Goal: Task Accomplishment & Management: Use online tool/utility

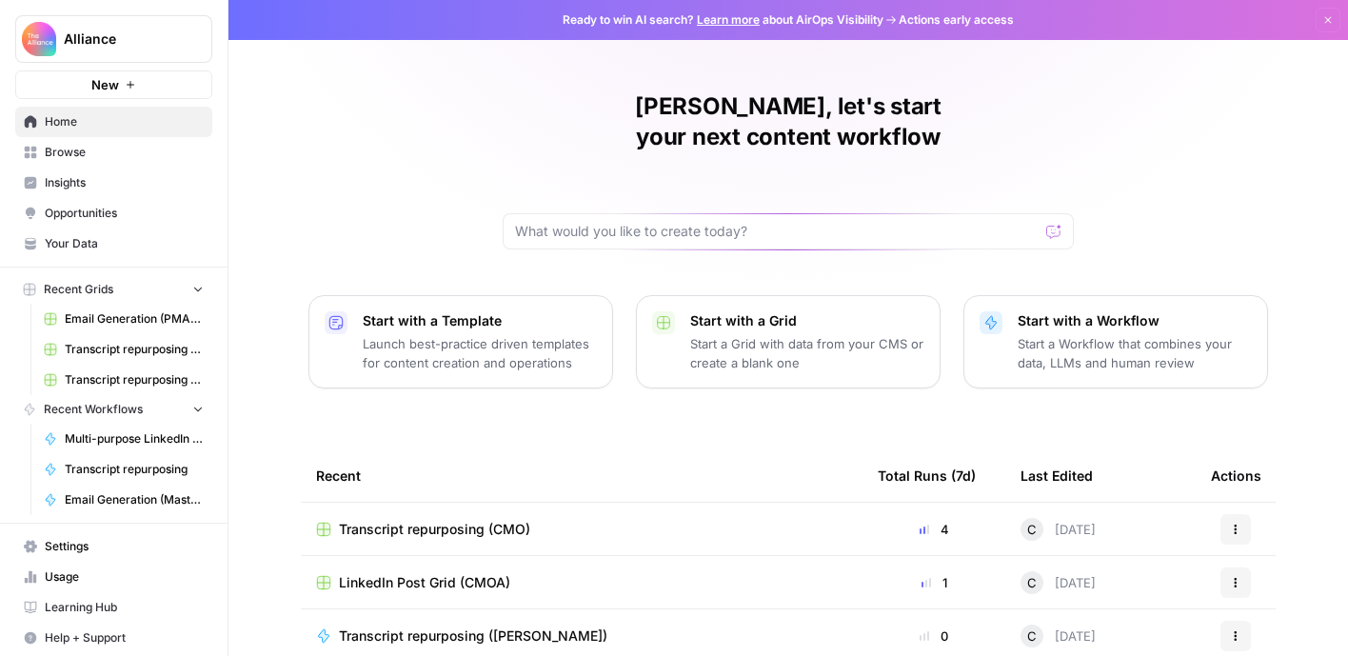
scroll to position [220, 0]
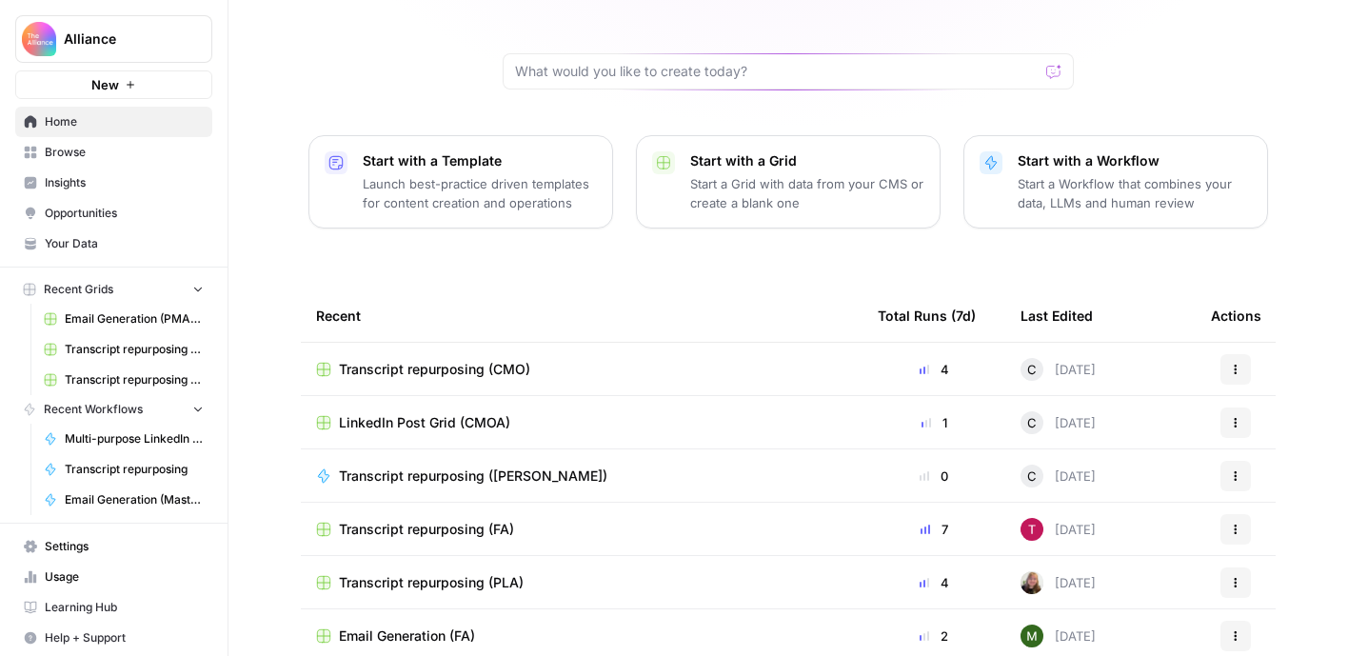
scroll to position [173, 0]
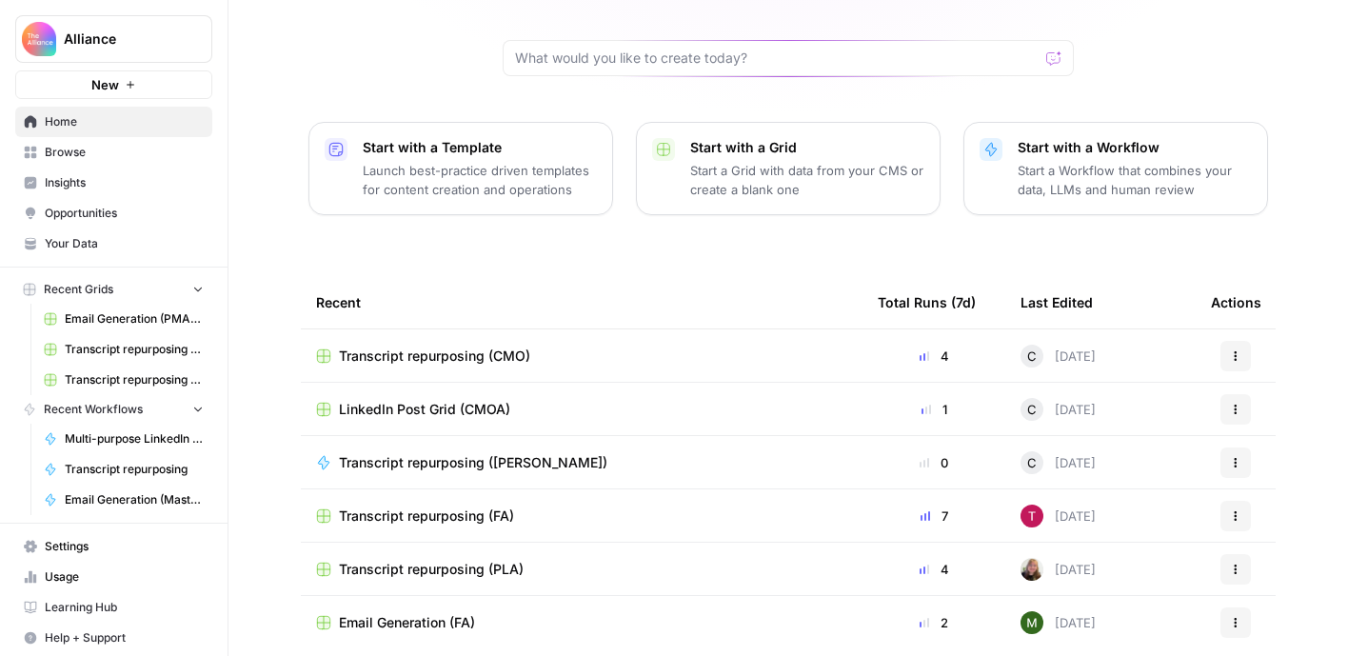
click at [502, 338] on td "Transcript repurposing (CMO)" at bounding box center [582, 355] width 562 height 52
click at [496, 346] on span "Transcript repurposing (CMO)" at bounding box center [434, 355] width 191 height 19
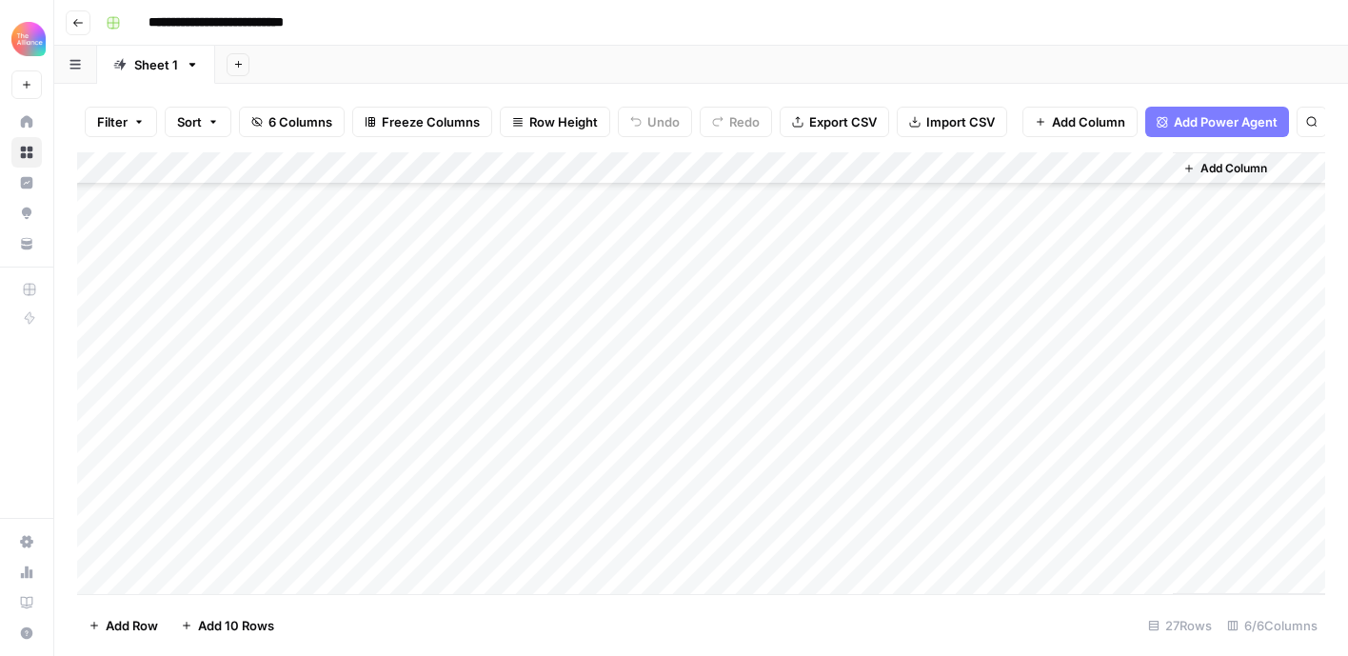
scroll to position [495, 0]
click at [1148, 414] on div "Add Column" at bounding box center [701, 373] width 1248 height 442
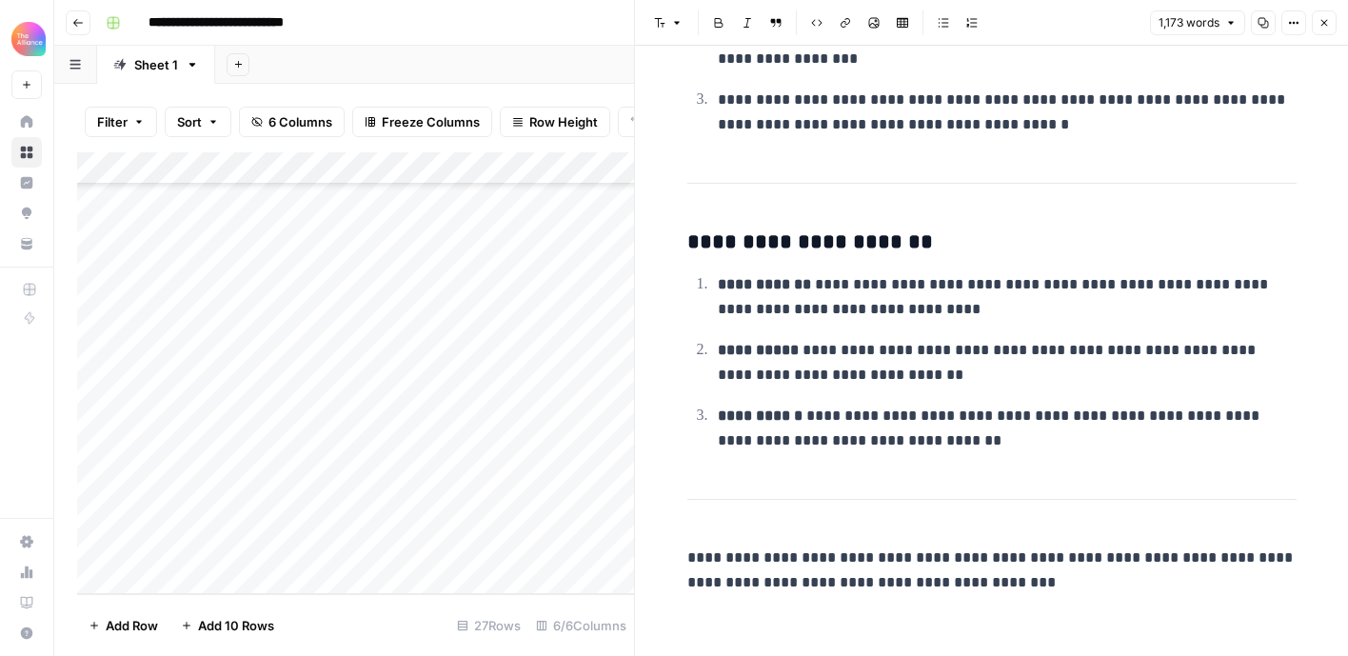
scroll to position [2998, 0]
